Goal: Task Accomplishment & Management: Manage account settings

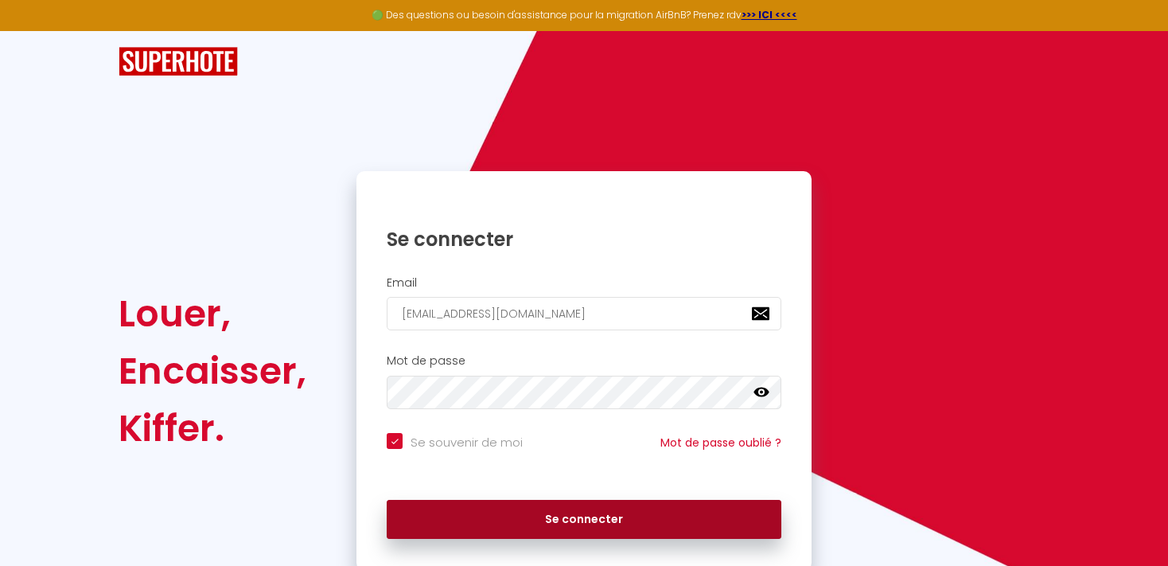
click at [520, 520] on button "Se connecter" at bounding box center [584, 520] width 395 height 40
checkbox input "true"
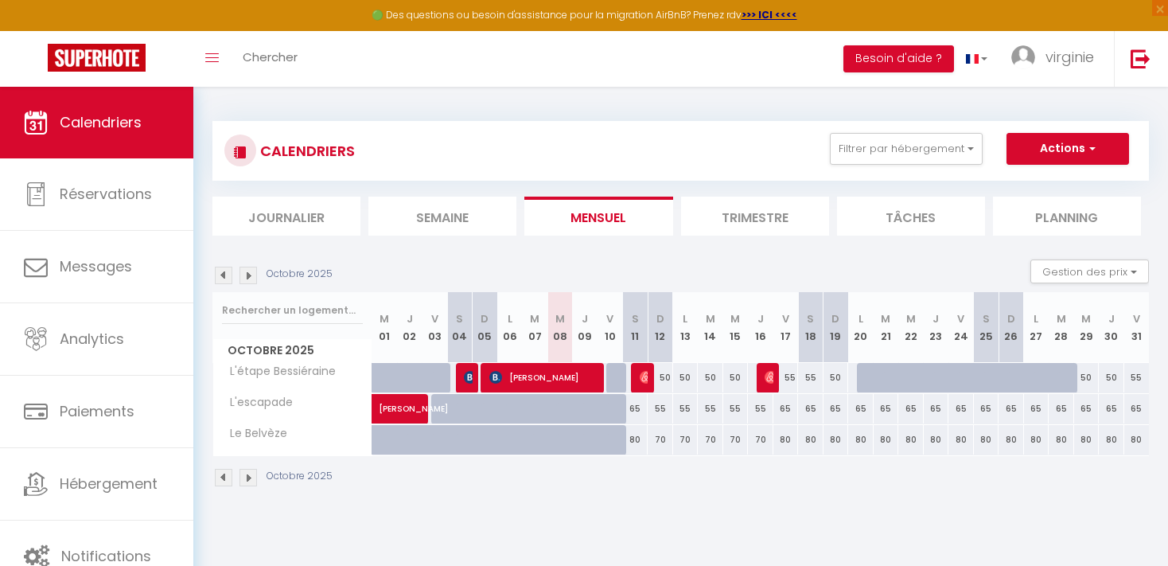
click at [642, 377] on img at bounding box center [646, 377] width 13 height 13
select select "OK"
select select "0"
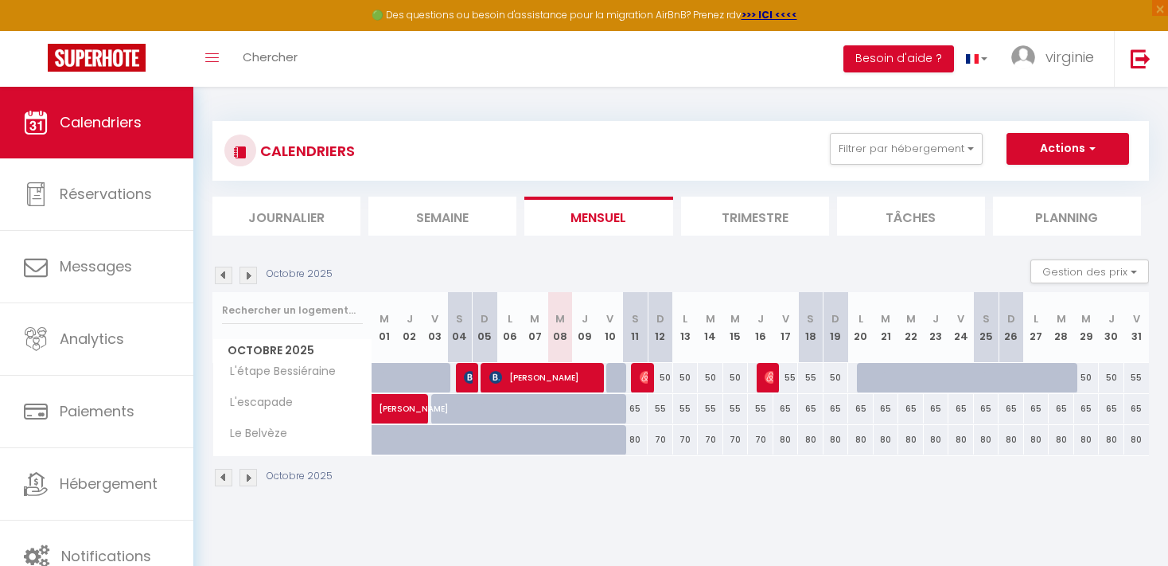
select select "1"
select select
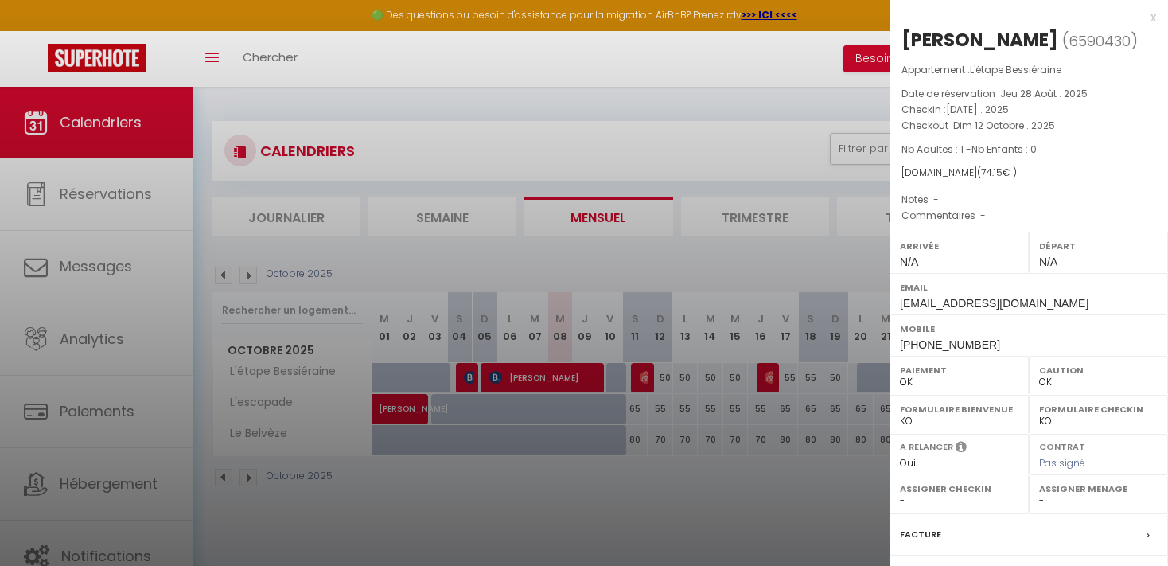
click at [765, 371] on div at bounding box center [584, 283] width 1168 height 566
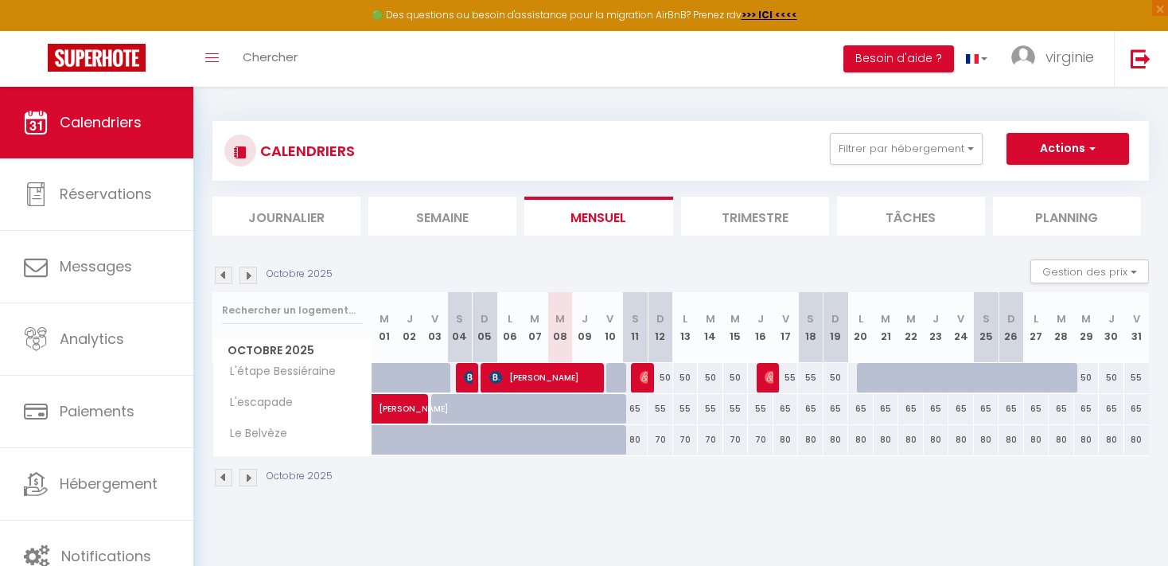
click at [724, 521] on body "🟢 Des questions ou besoin d'assistance pour la migration AirBnB? Prenez rdv >>>…" at bounding box center [584, 370] width 1168 height 566
